Goal: Transaction & Acquisition: Purchase product/service

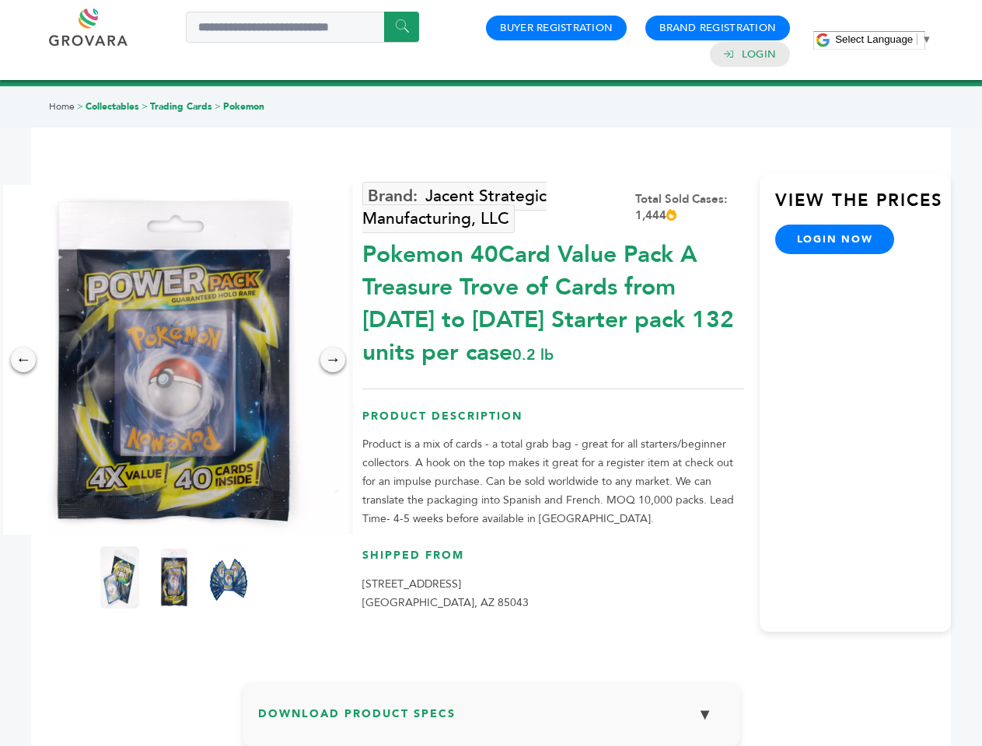
click at [883, 39] on span "Select Language" at bounding box center [874, 39] width 78 height 12
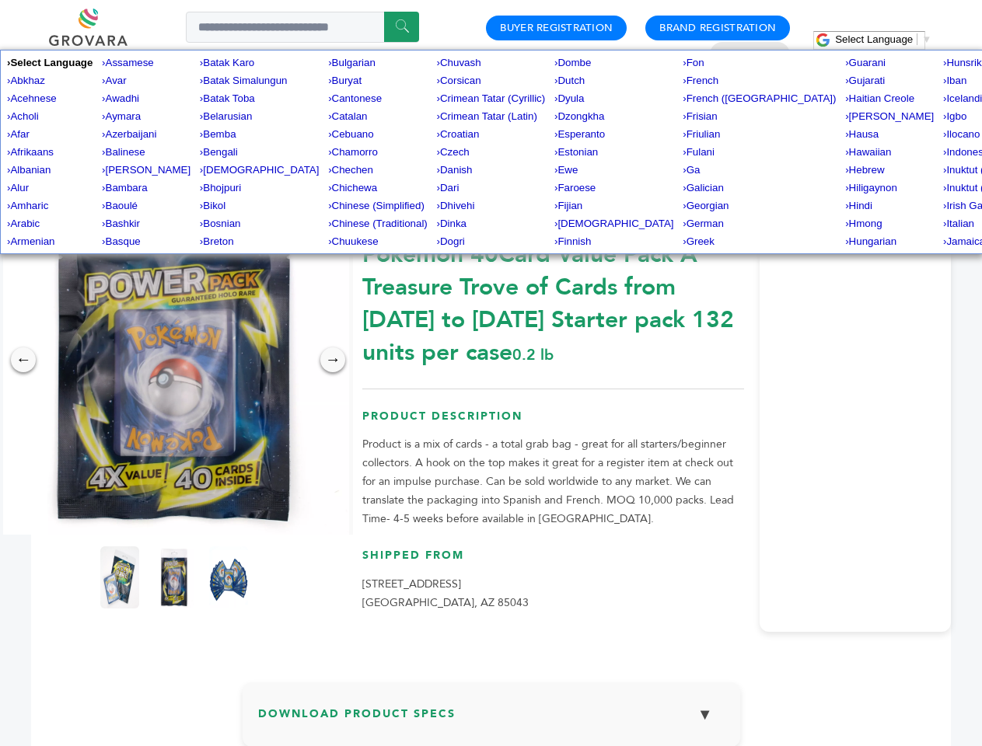
click at [174, 360] on img at bounding box center [174, 360] width 350 height 350
click at [0, 0] on div "×" at bounding box center [0, 0] width 0 height 0
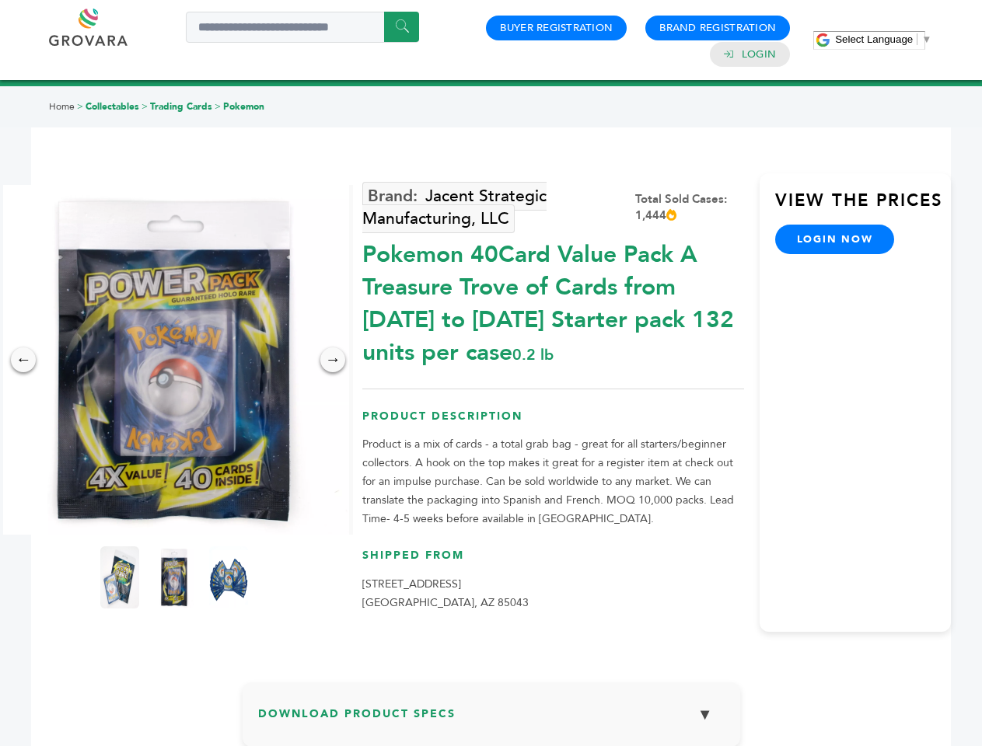
click at [333, 360] on div "→" at bounding box center [332, 359] width 25 height 25
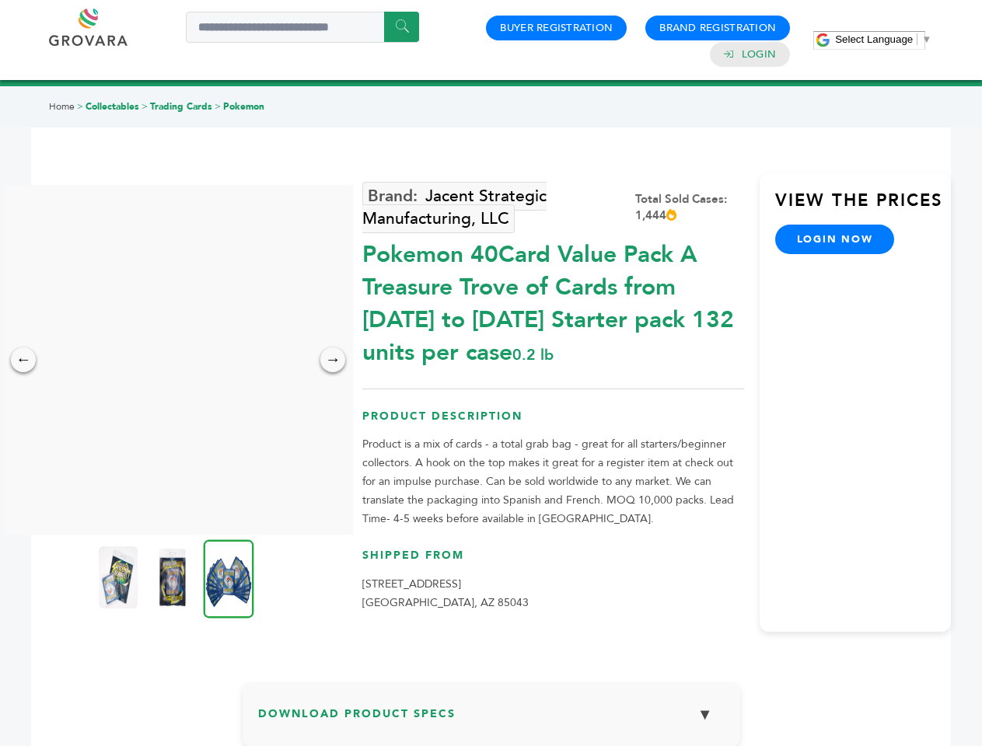
click at [120, 577] on img at bounding box center [118, 577] width 39 height 62
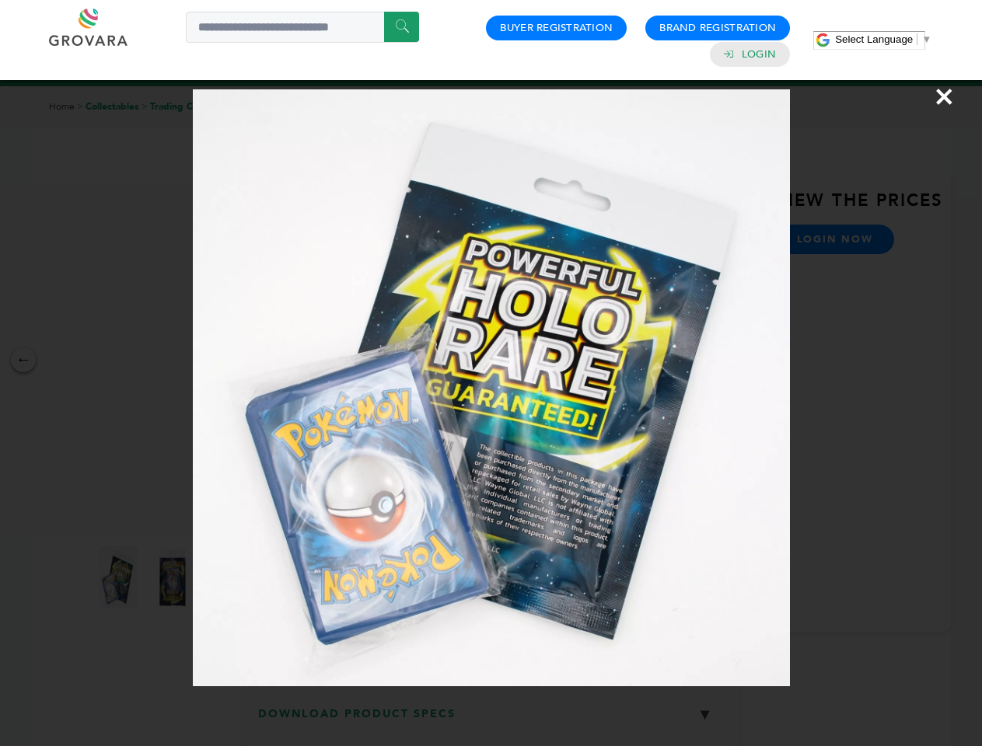
click at [174, 577] on div "×" at bounding box center [491, 373] width 982 height 746
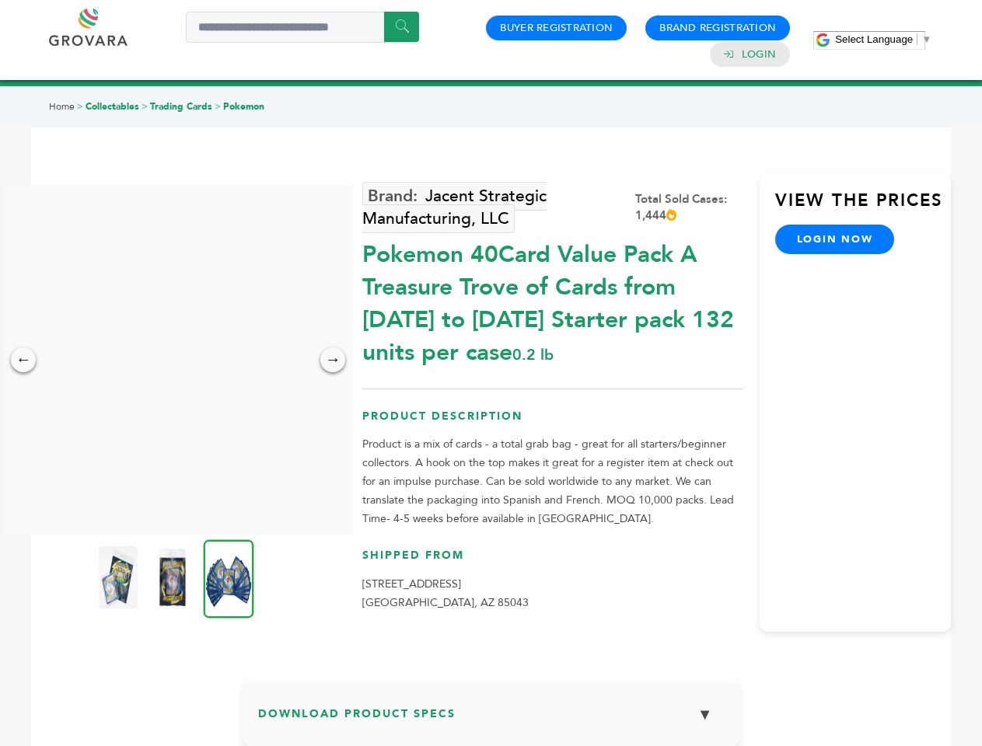
click at [229, 577] on img at bounding box center [229, 578] width 51 height 79
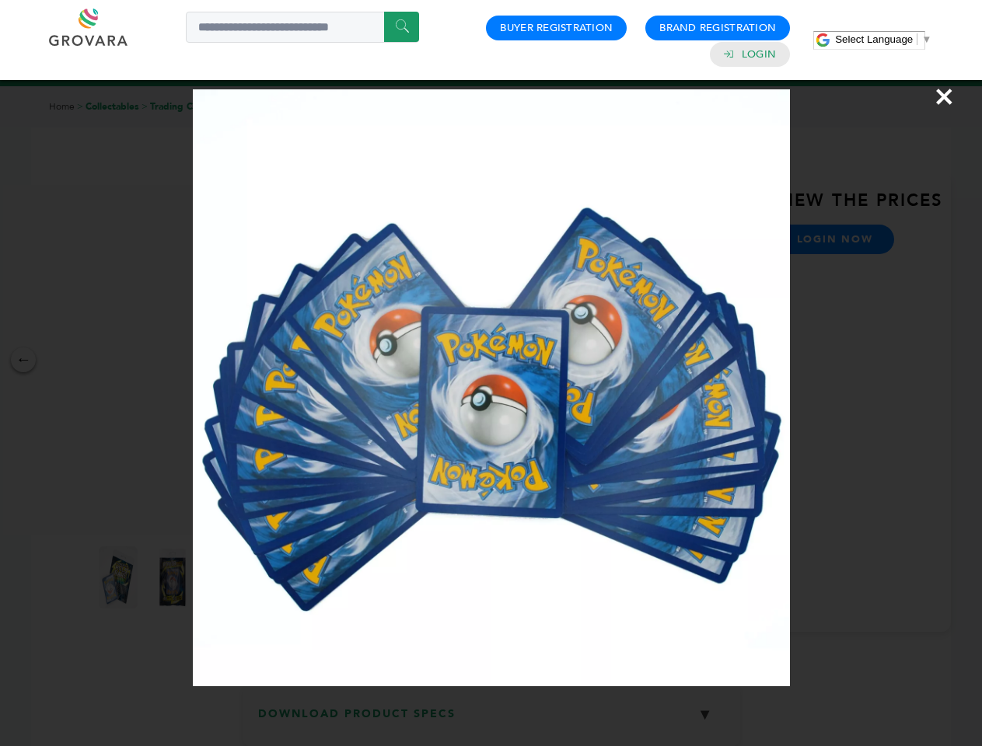
click at [491, 721] on div "×" at bounding box center [491, 373] width 982 height 746
